Goal: Task Accomplishment & Management: Manage account settings

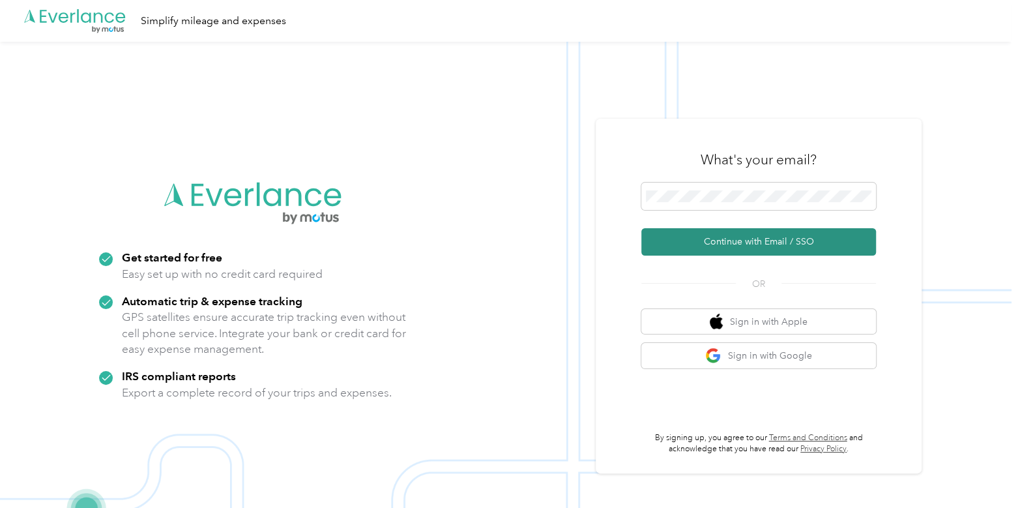
click at [679, 250] on button "Continue with Email / SSO" at bounding box center [759, 241] width 235 height 27
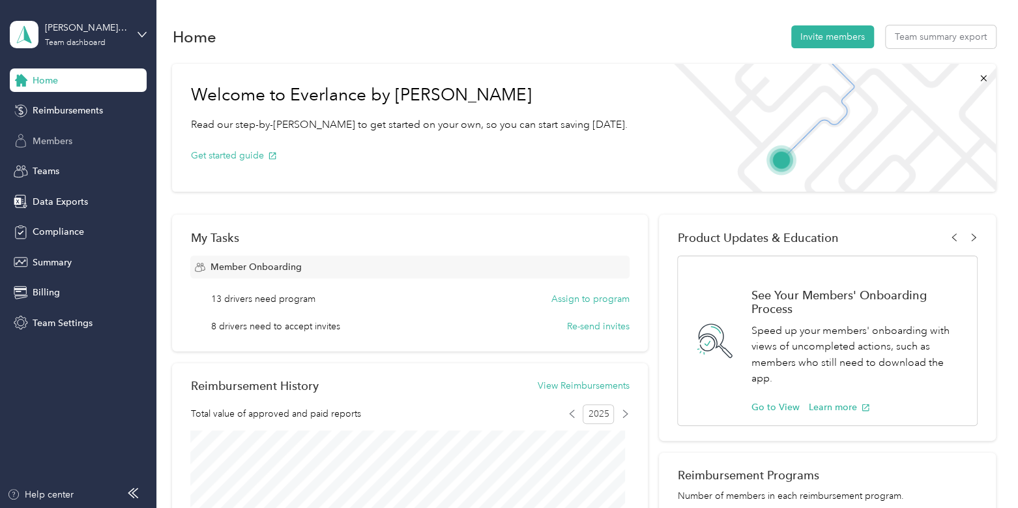
click at [54, 145] on span "Members" at bounding box center [53, 141] width 40 height 14
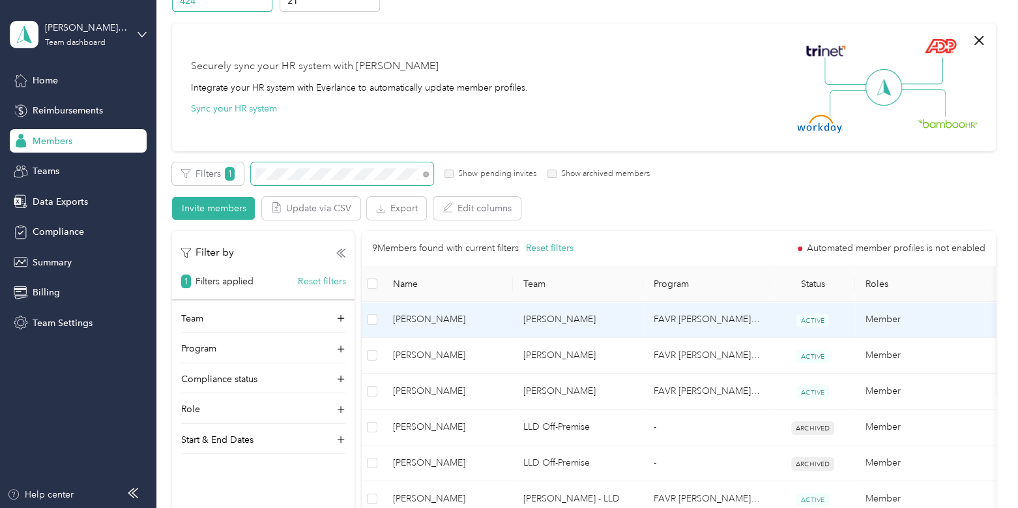
scroll to position [85, 0]
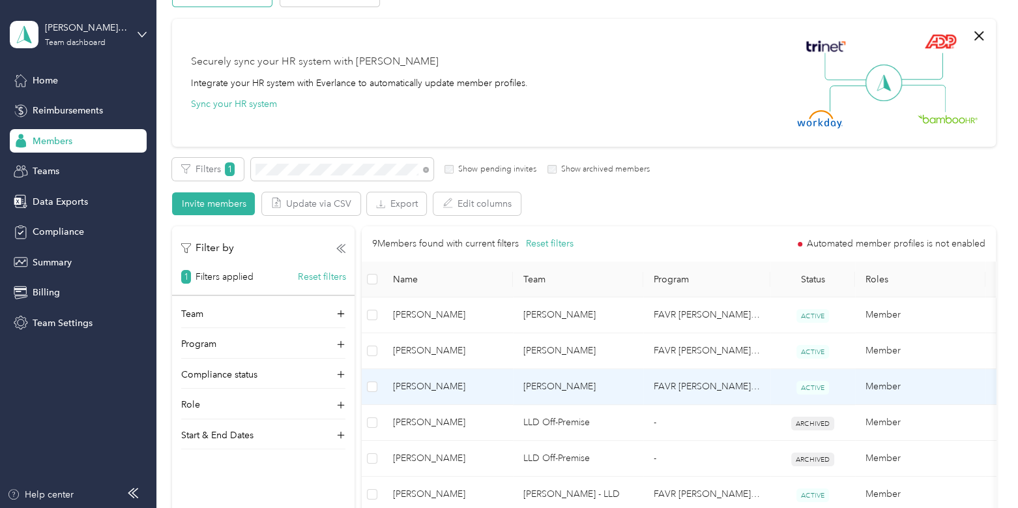
click at [471, 388] on span "[PERSON_NAME]" at bounding box center [448, 386] width 110 height 14
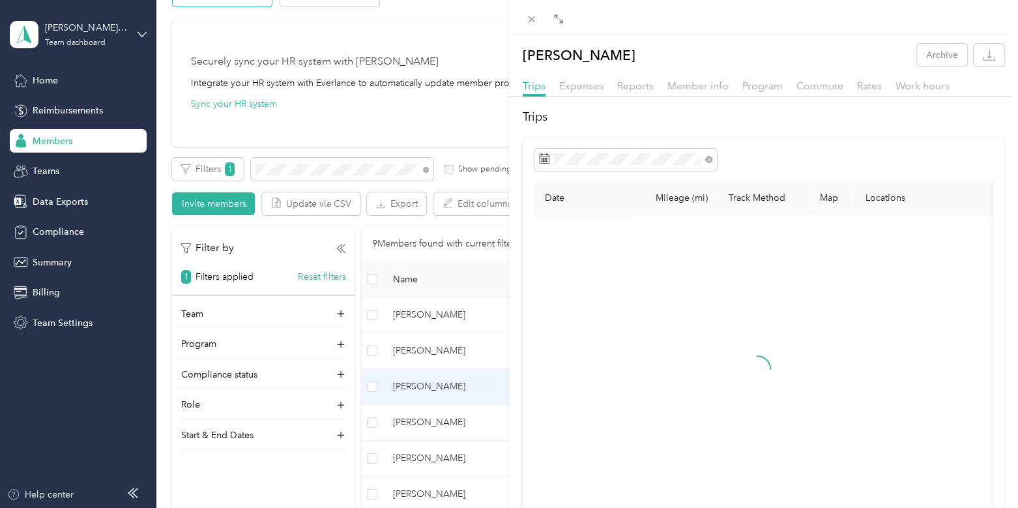
click at [887, 87] on div "Trips Expenses Reports Member info Program Commute Rates Work hours" at bounding box center [763, 87] width 509 height 19
click at [876, 86] on span "Rates" at bounding box center [869, 86] width 25 height 12
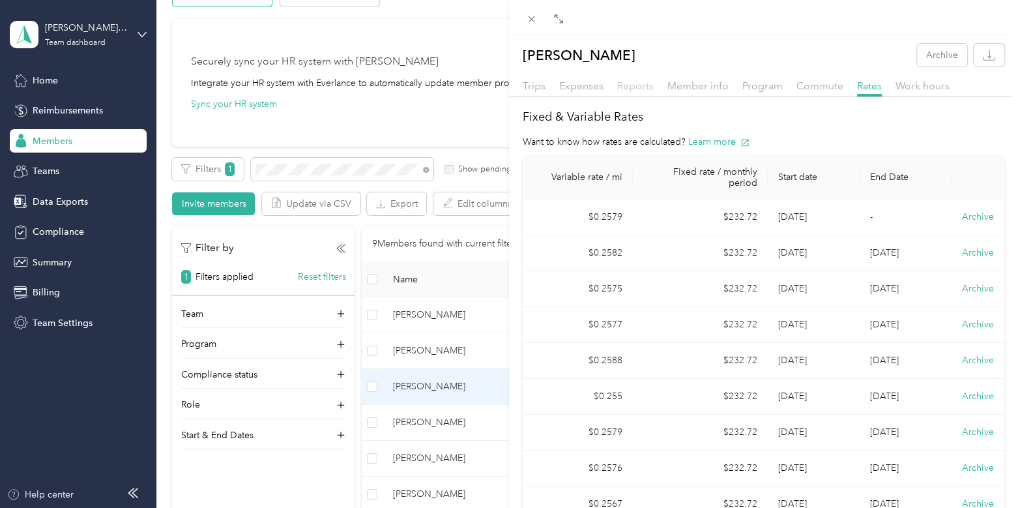
click at [628, 80] on span "Reports" at bounding box center [635, 86] width 37 height 12
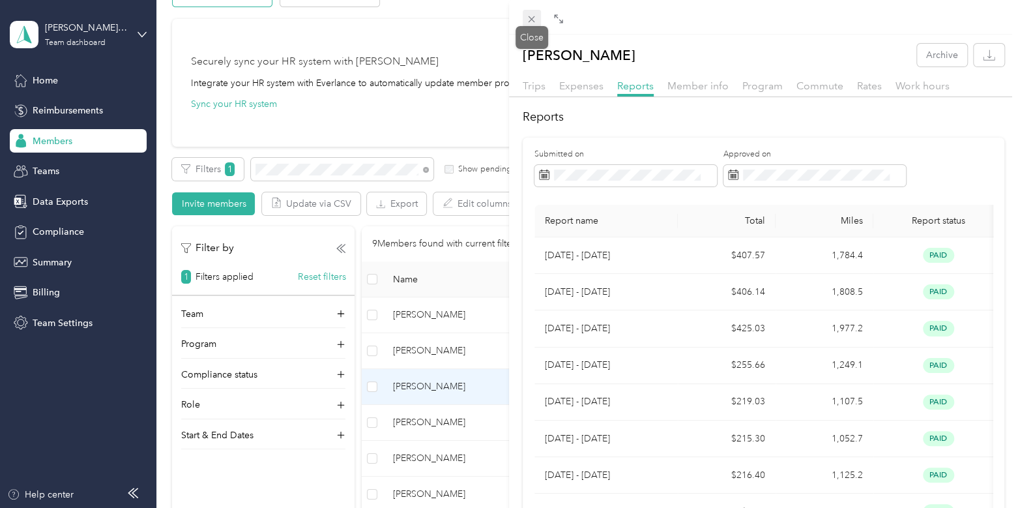
click at [527, 17] on icon at bounding box center [531, 19] width 11 height 11
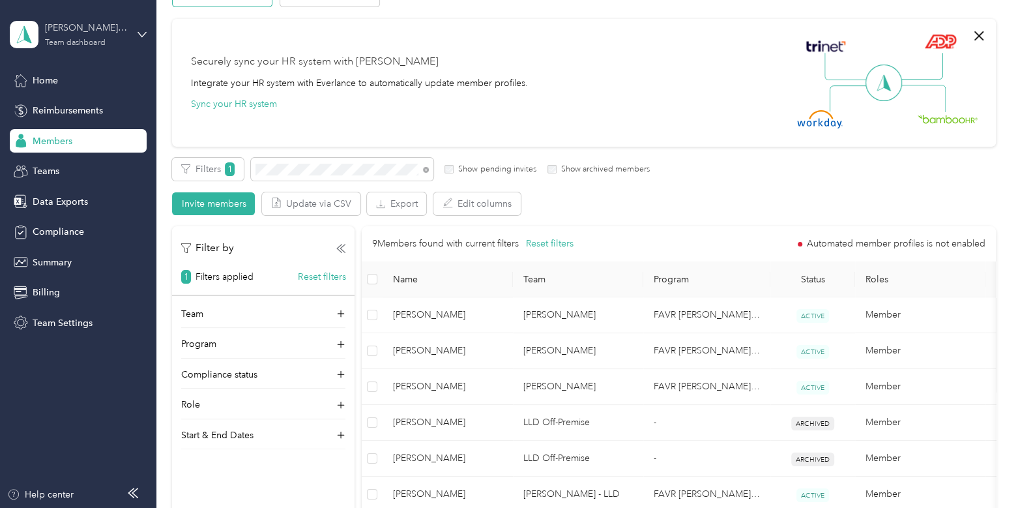
click at [108, 34] on div "[PERSON_NAME] Beverages" at bounding box center [85, 28] width 81 height 14
click at [55, 166] on div "Log out" at bounding box center [47, 167] width 50 height 14
